Goal: Check status

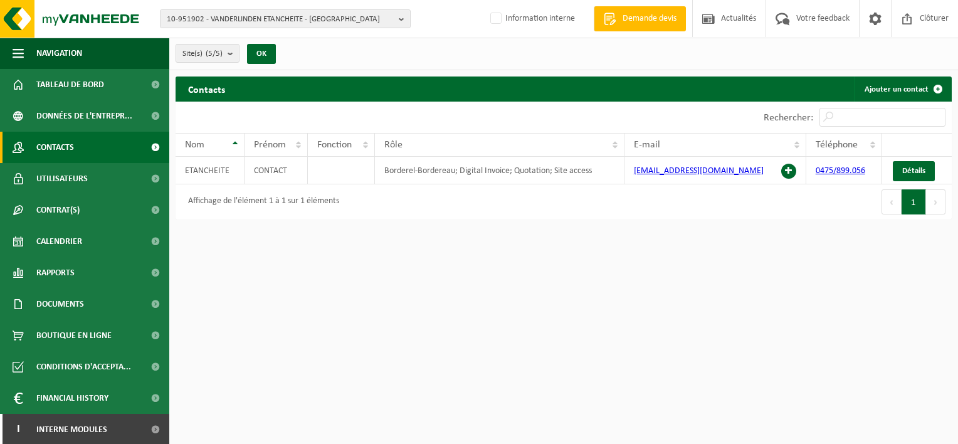
click at [493, 251] on html "10-951902 - VANDERLINDEN ETANCHEITE - BRAINE-LE-CHÂTEAU 10-951902 - VANDERLINDE…" at bounding box center [479, 222] width 958 height 444
click at [141, 424] on span at bounding box center [155, 429] width 28 height 31
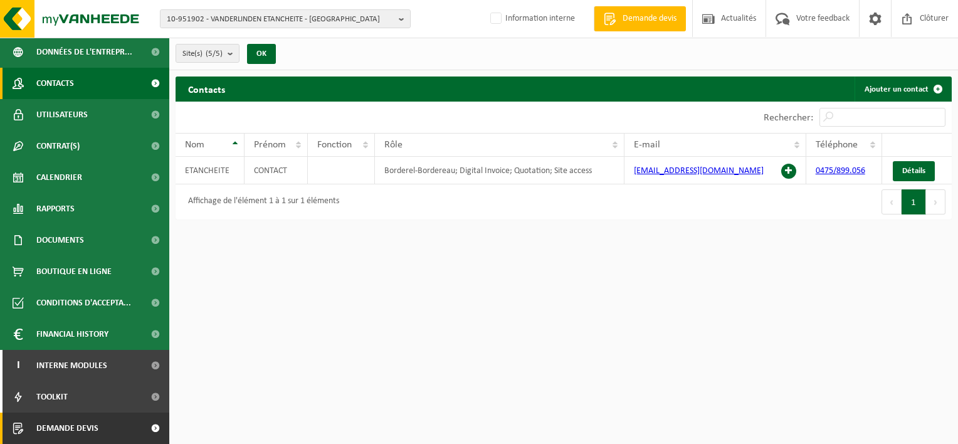
click at [141, 431] on span at bounding box center [155, 428] width 28 height 31
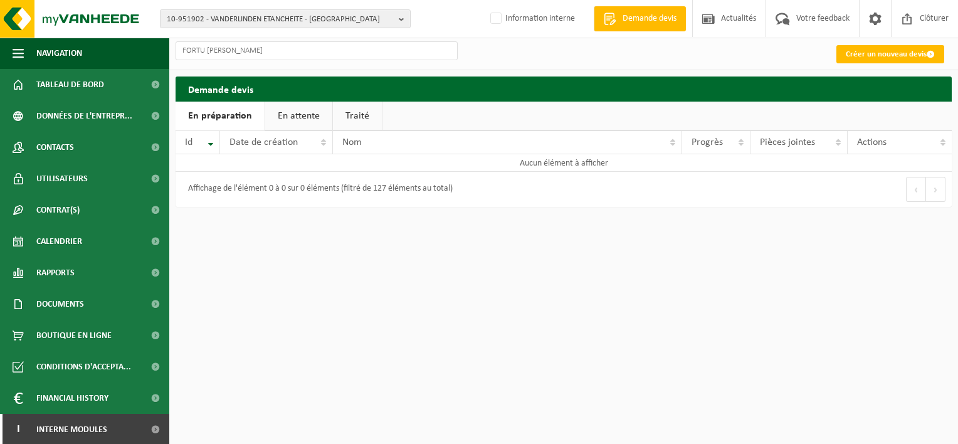
type input "FORTU [PERSON_NAME]"
click at [282, 124] on link "En attente" at bounding box center [298, 116] width 67 height 29
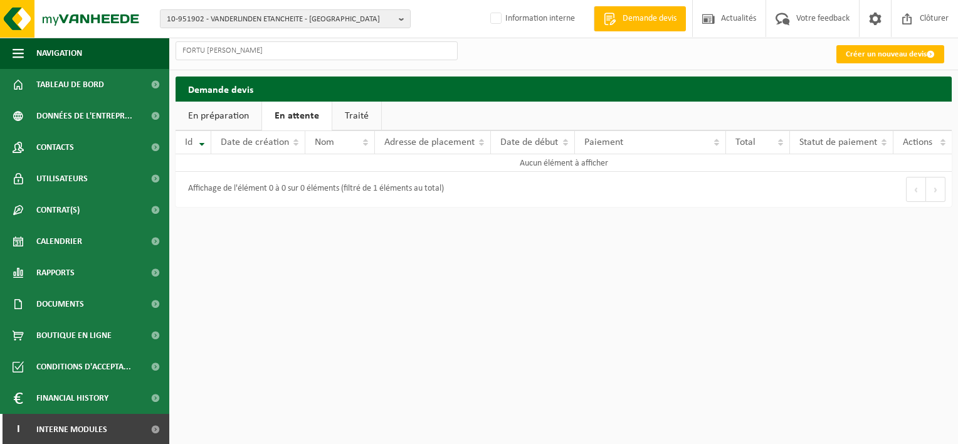
click at [351, 118] on link "Traité" at bounding box center [356, 116] width 49 height 29
